Goal: Transaction & Acquisition: Obtain resource

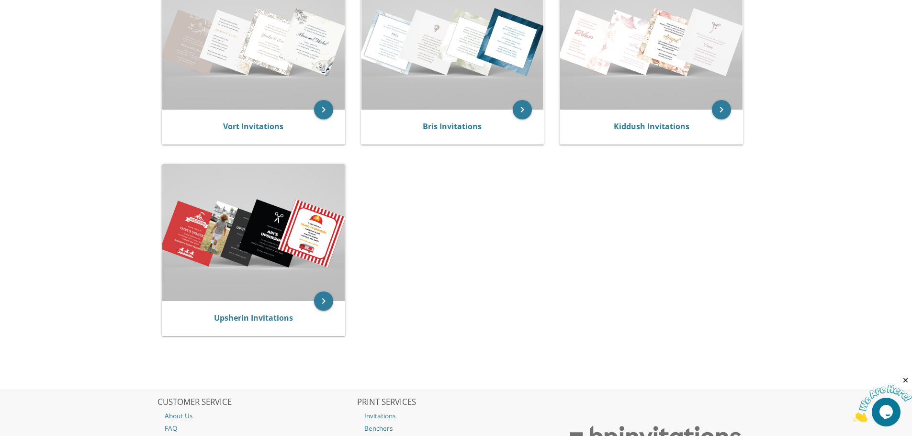
scroll to position [287, 0]
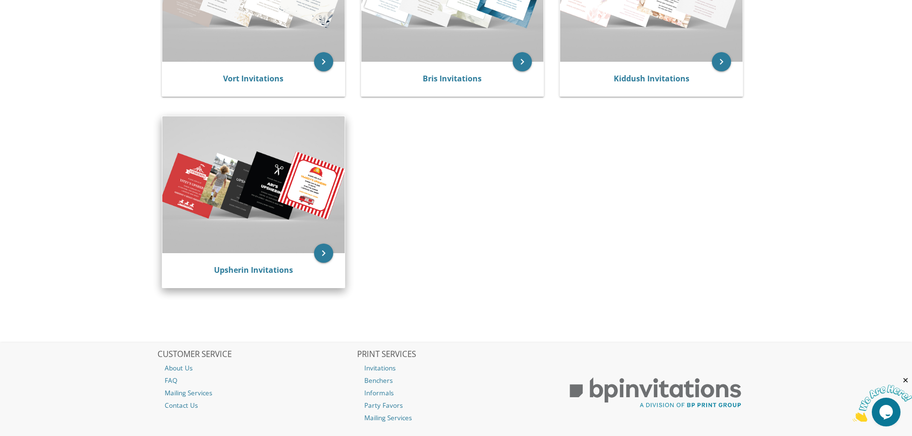
click at [235, 260] on div "Upsherin Invitations" at bounding box center [253, 270] width 182 height 34
click at [235, 266] on link "Upsherin Invitations" at bounding box center [253, 270] width 79 height 11
click at [244, 270] on link "Upsherin Invitations" at bounding box center [253, 270] width 79 height 11
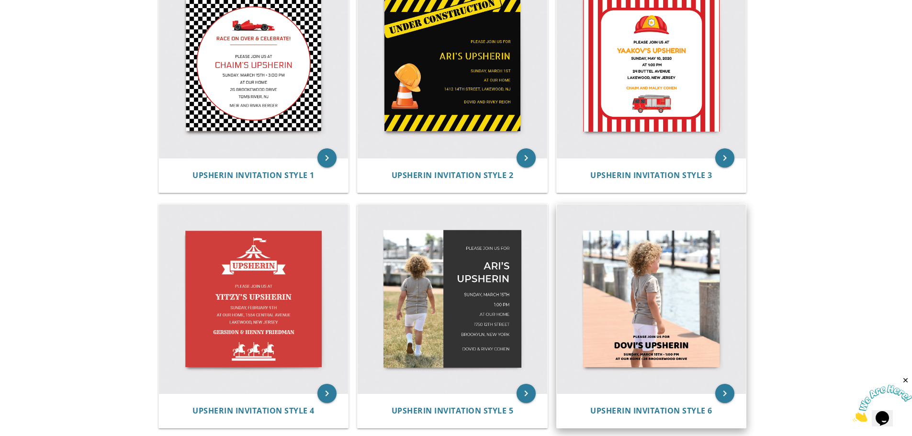
scroll to position [287, 0]
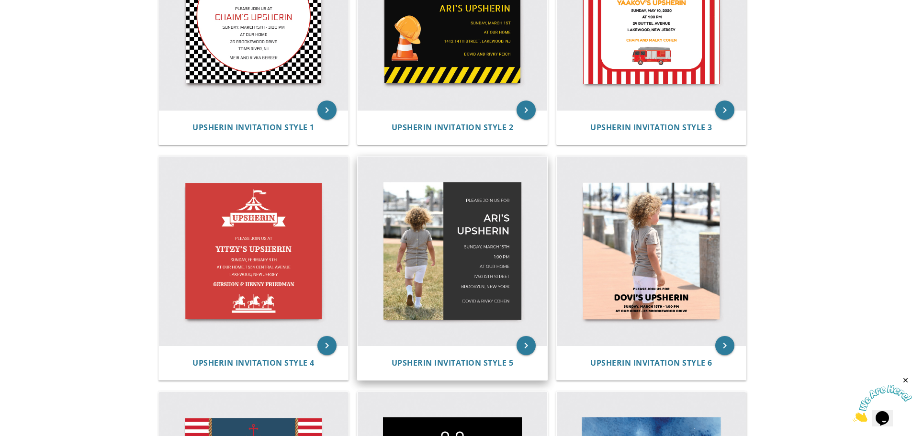
click at [448, 296] on img at bounding box center [453, 252] width 190 height 190
click at [442, 364] on span "Upsherin Invitation Style 5" at bounding box center [453, 363] width 122 height 11
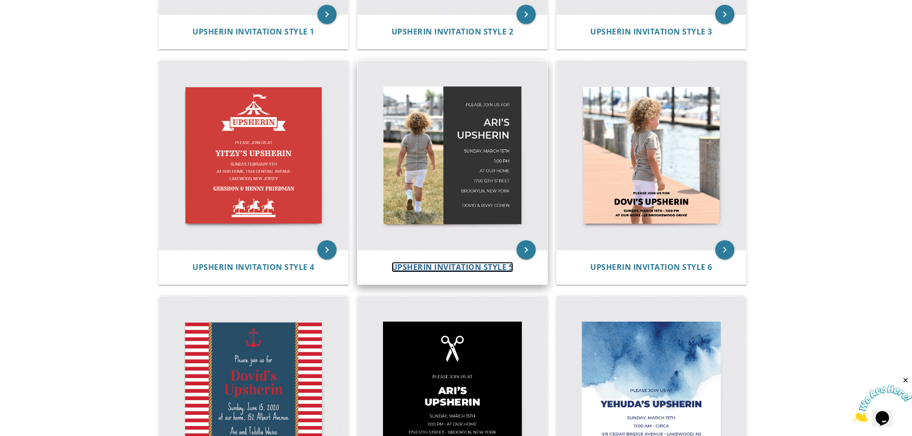
scroll to position [431, 0]
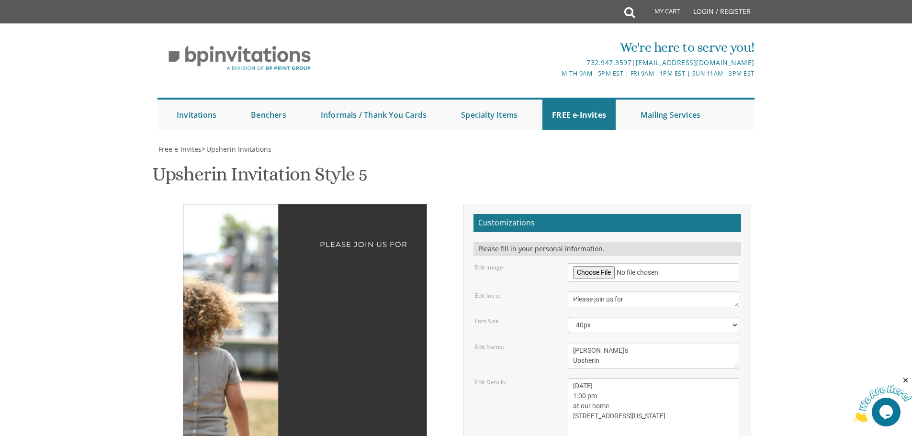
scroll to position [144, 0]
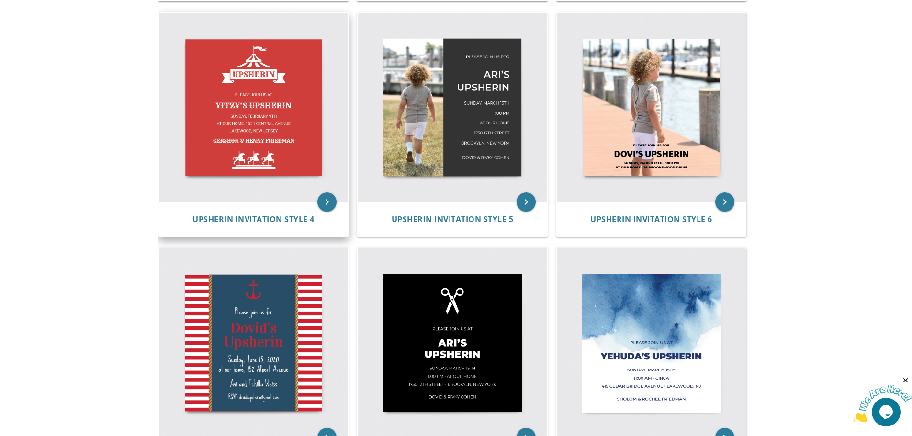
scroll to position [383, 0]
